Goal: Information Seeking & Learning: Learn about a topic

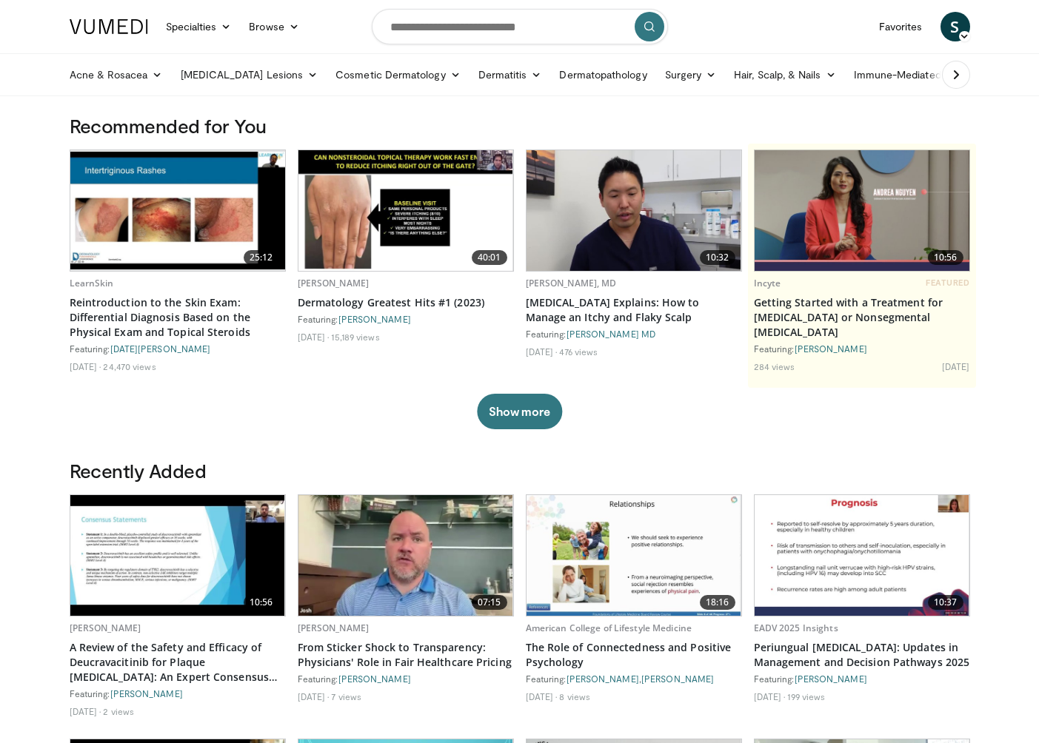
drag, startPoint x: 1020, startPoint y: 681, endPoint x: 974, endPoint y: 418, distance: 267.7
click at [1020, 681] on body "Specialties Adult & Family Medicine Allergy, Asthma, Immunology Anesthesiology …" at bounding box center [519, 731] width 1039 height 1462
click at [752, 70] on link "Hair, Scalp, & Nails" at bounding box center [784, 75] width 119 height 30
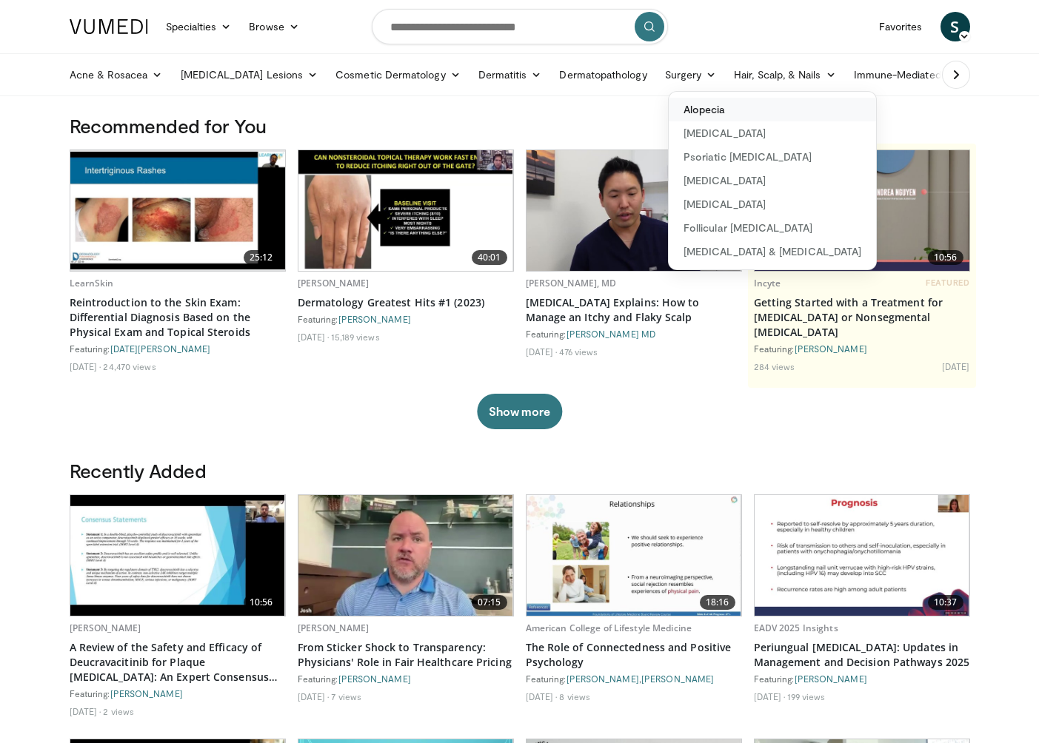
click at [669, 105] on link "Alopecia" at bounding box center [772, 110] width 207 height 24
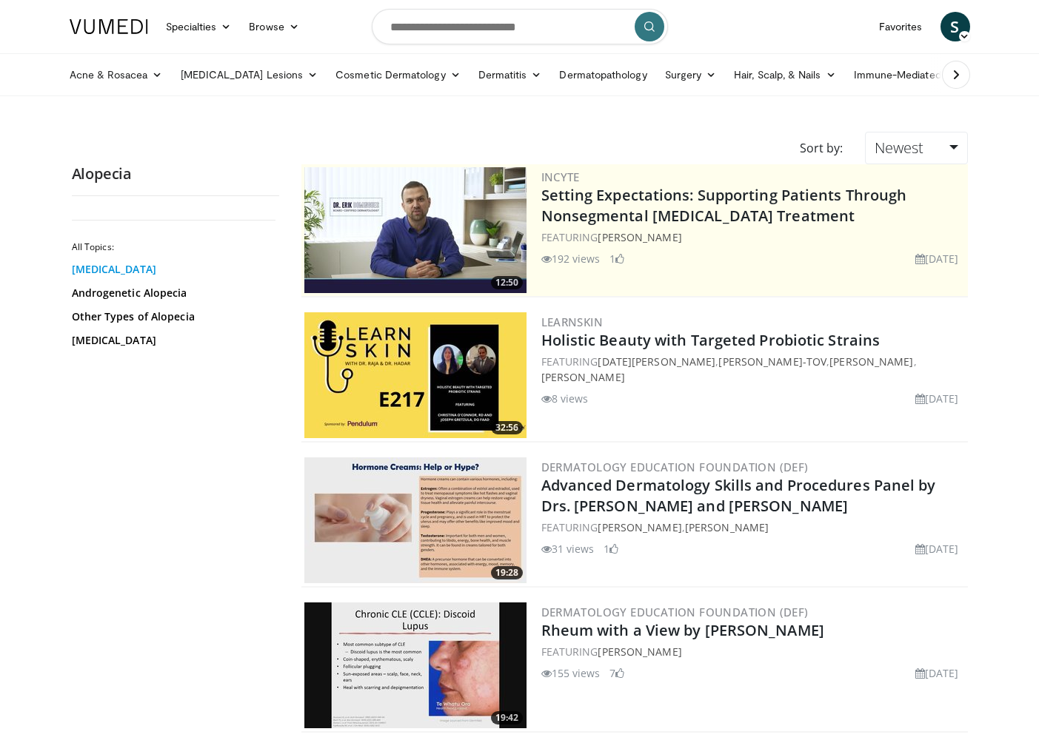
click at [125, 274] on link "[MEDICAL_DATA]" at bounding box center [172, 269] width 200 height 15
click at [125, 270] on link "[MEDICAL_DATA]" at bounding box center [172, 269] width 200 height 15
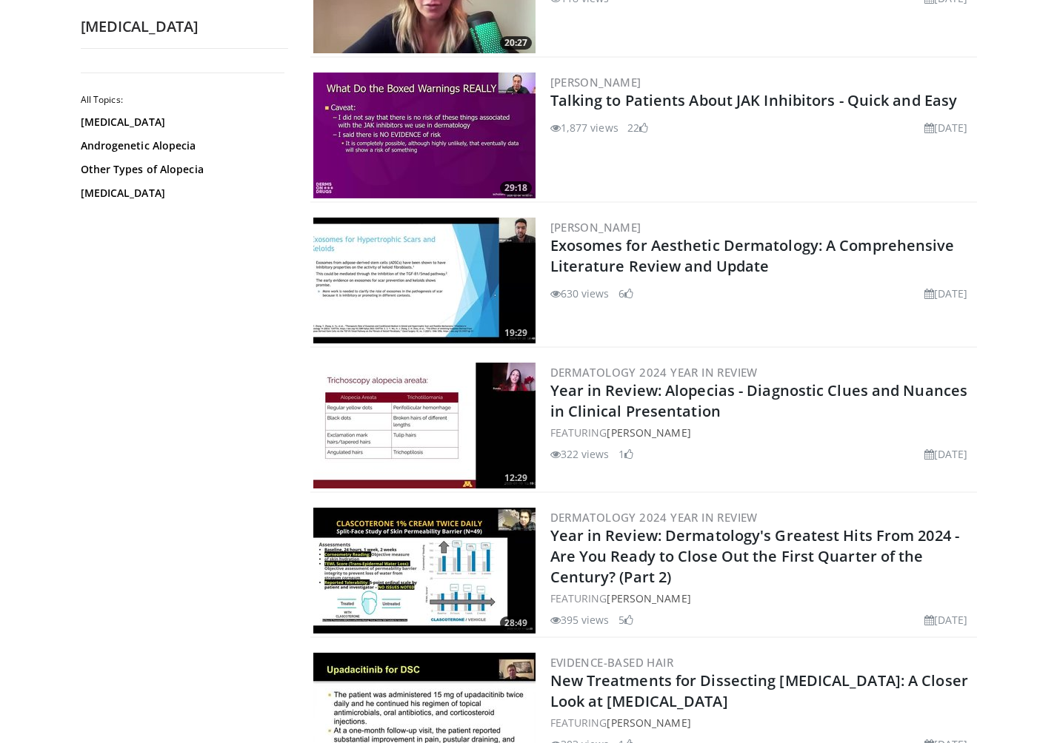
scroll to position [1999, 0]
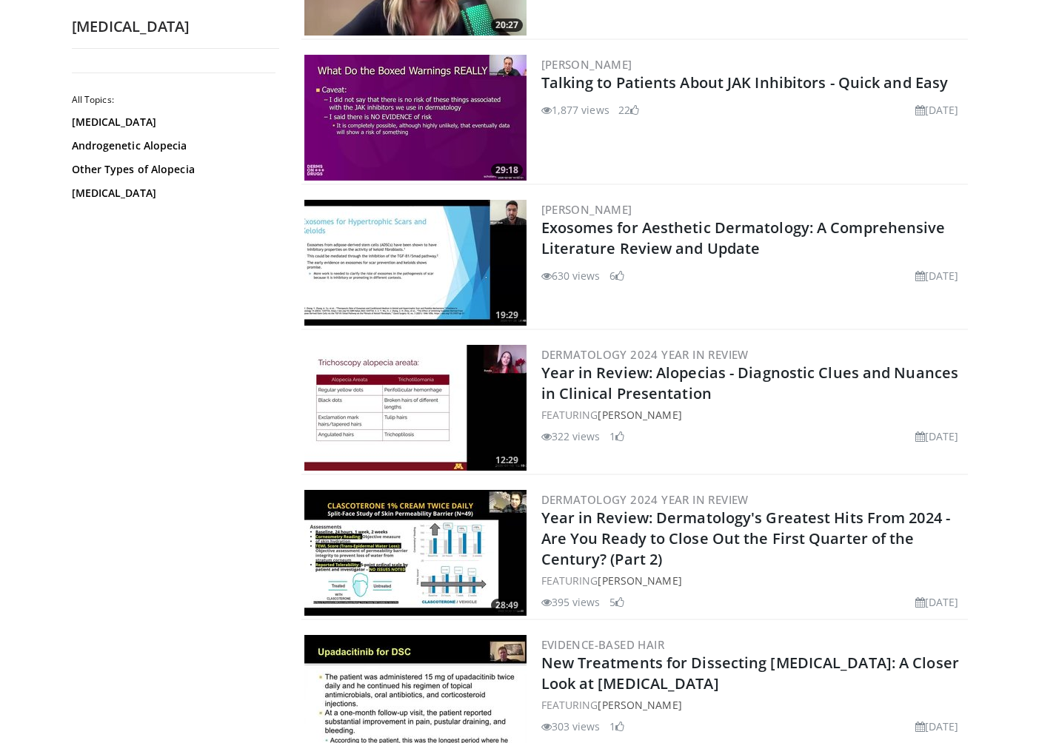
click at [226, 375] on div "All Topics: Alopecia Areata Androgenetic Alopecia Other Types of Alopecia Telog…" at bounding box center [175, 395] width 207 height 668
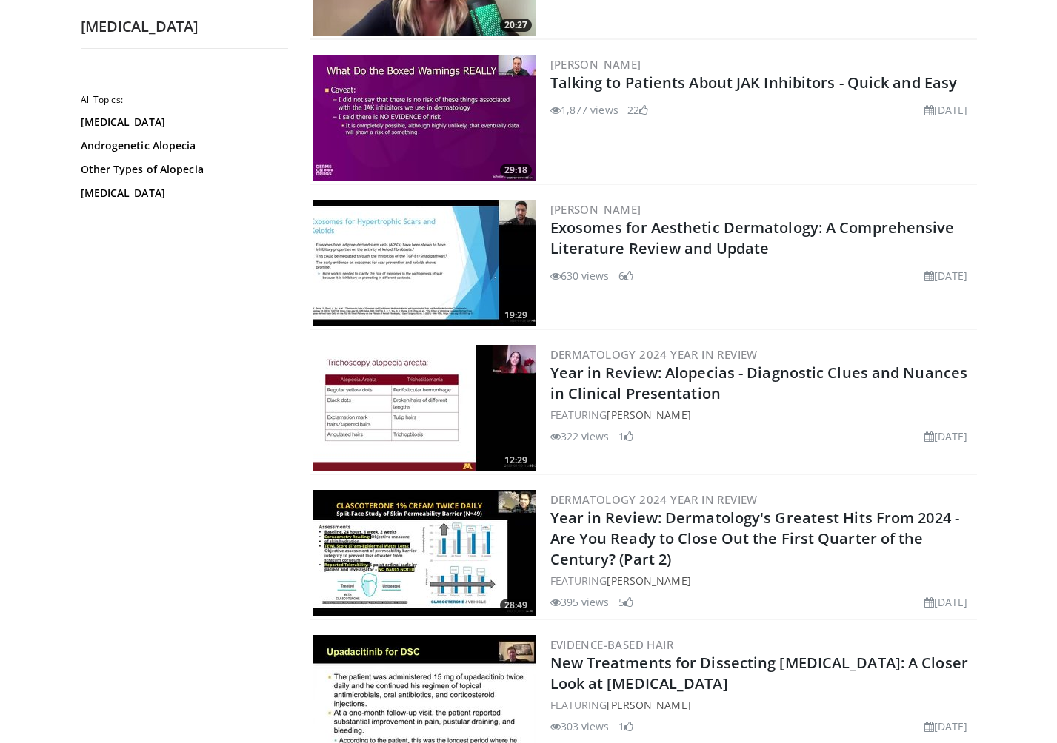
click at [157, 498] on div "All Topics: Alopecia Areata Androgenetic Alopecia Other Types of Alopecia Telog…" at bounding box center [184, 395] width 207 height 668
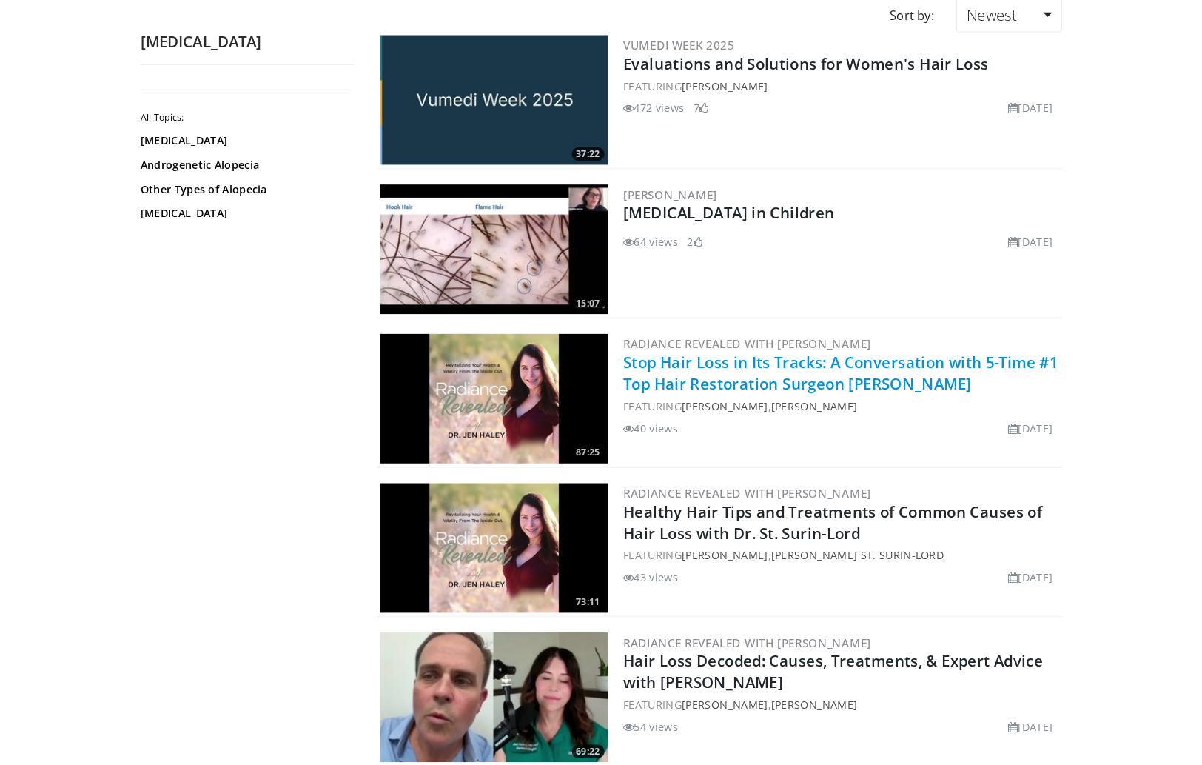
scroll to position [0, 0]
